Goal: Information Seeking & Learning: Learn about a topic

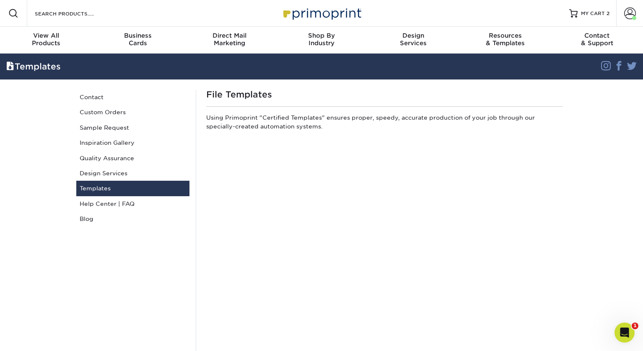
click at [324, 14] on img at bounding box center [321, 13] width 84 height 18
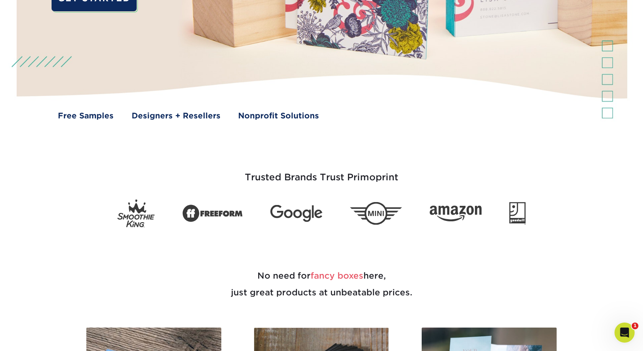
scroll to position [277, 0]
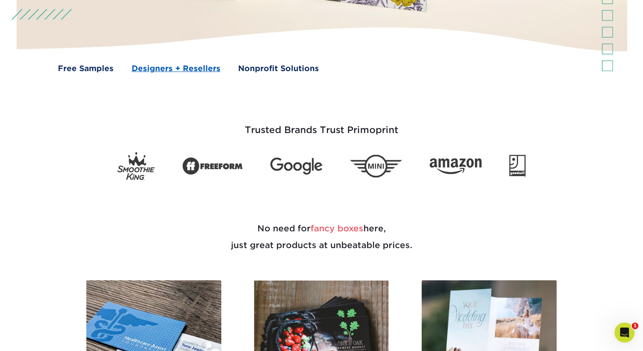
click at [184, 67] on link "Designers + Resellers" at bounding box center [176, 69] width 89 height 12
